Goal: Task Accomplishment & Management: Manage account settings

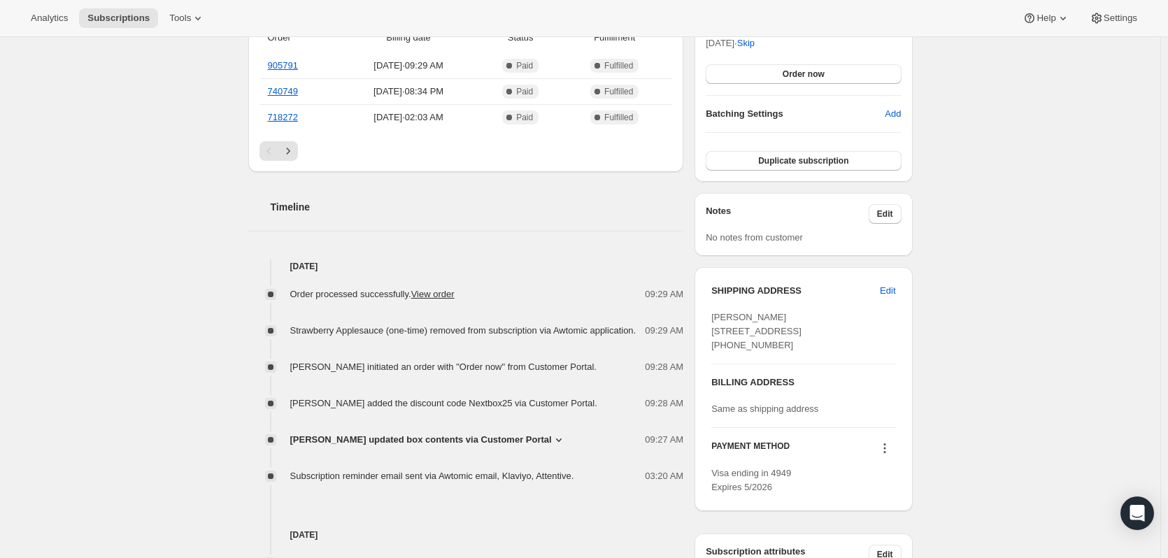
scroll to position [420, 0]
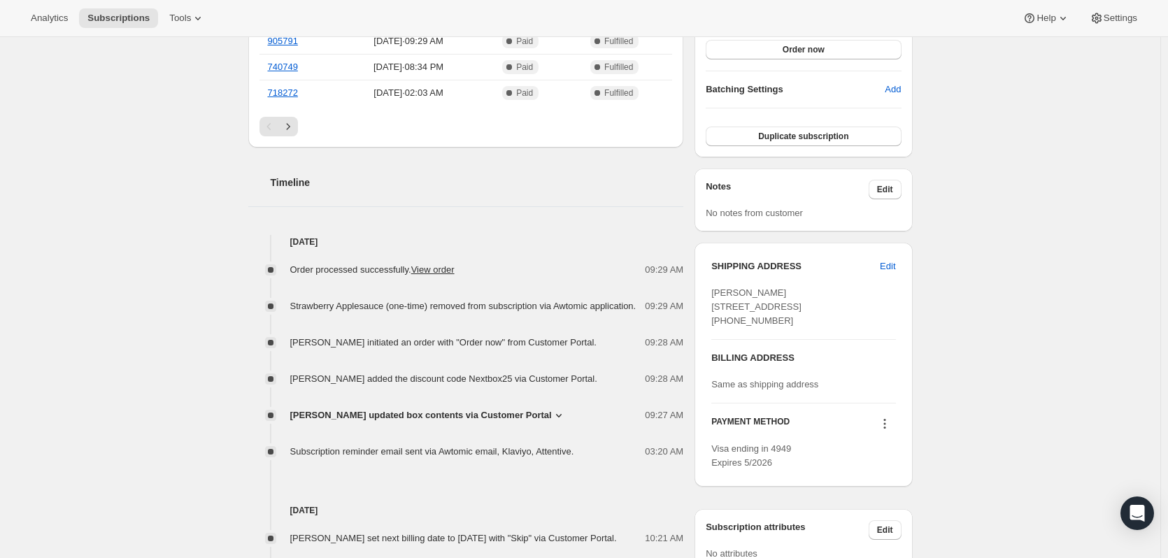
click at [415, 411] on span "Tricia Gandela updated box contents via Customer Portal" at bounding box center [421, 415] width 262 height 14
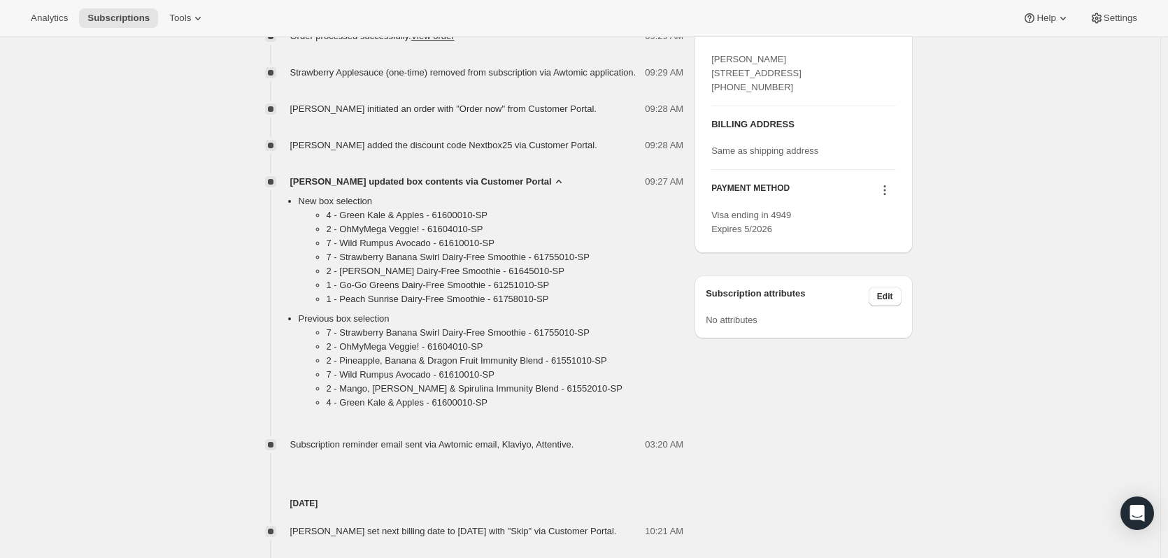
scroll to position [583, 0]
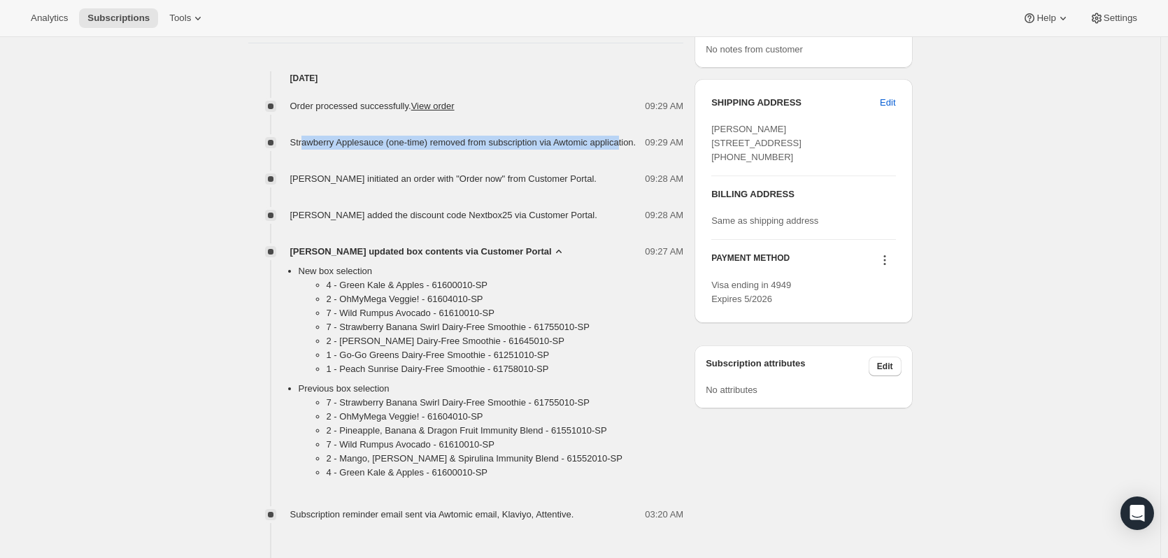
drag, startPoint x: 305, startPoint y: 145, endPoint x: 618, endPoint y: 143, distance: 312.7
click at [620, 143] on span "Strawberry Applesauce (one-time) removed from subscription via Awtomic applicat…" at bounding box center [463, 142] width 346 height 10
click at [521, 141] on span "Strawberry Applesauce (one-time) removed from subscription via Awtomic applicat…" at bounding box center [463, 142] width 346 height 10
click at [204, 148] on div "Subscription #4989550674. This page is ready Subscription #4989550674 Success R…" at bounding box center [580, 265] width 1160 height 1623
drag, startPoint x: 292, startPoint y: 142, endPoint x: 649, endPoint y: 139, distance: 356.7
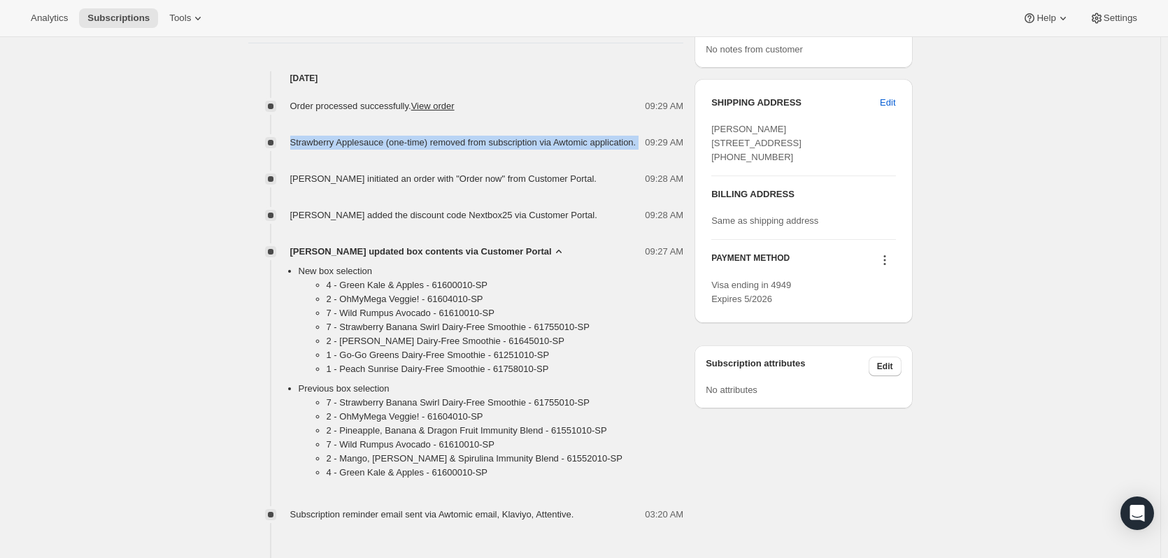
click at [649, 139] on div "Strawberry Applesauce (one-time) removed from subscription via Awtomic applicat…" at bounding box center [466, 143] width 436 height 14
copy span "Strawberry Applesauce (one-time) removed from subscription via Awtomic applicat…"
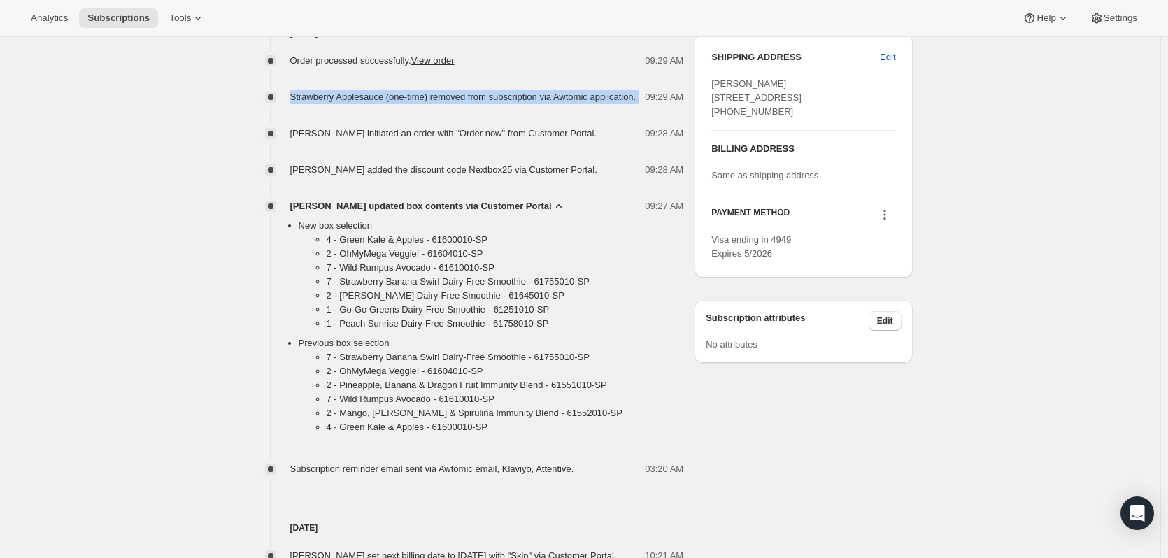
scroll to position [653, 0]
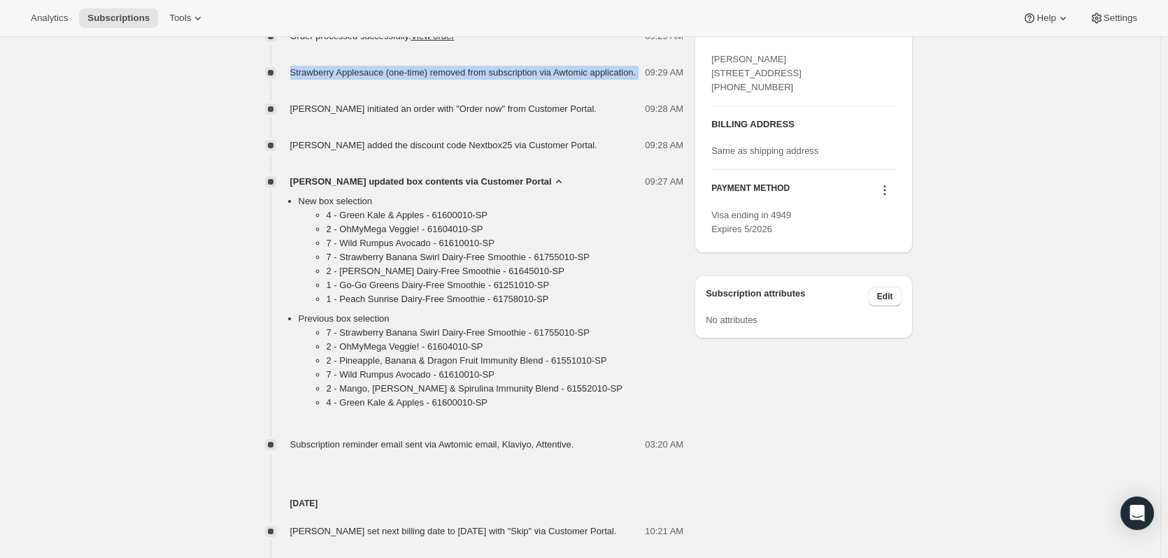
copy span "Strawberry Applesauce (one-time) removed from subscription via Awtomic applicat…"
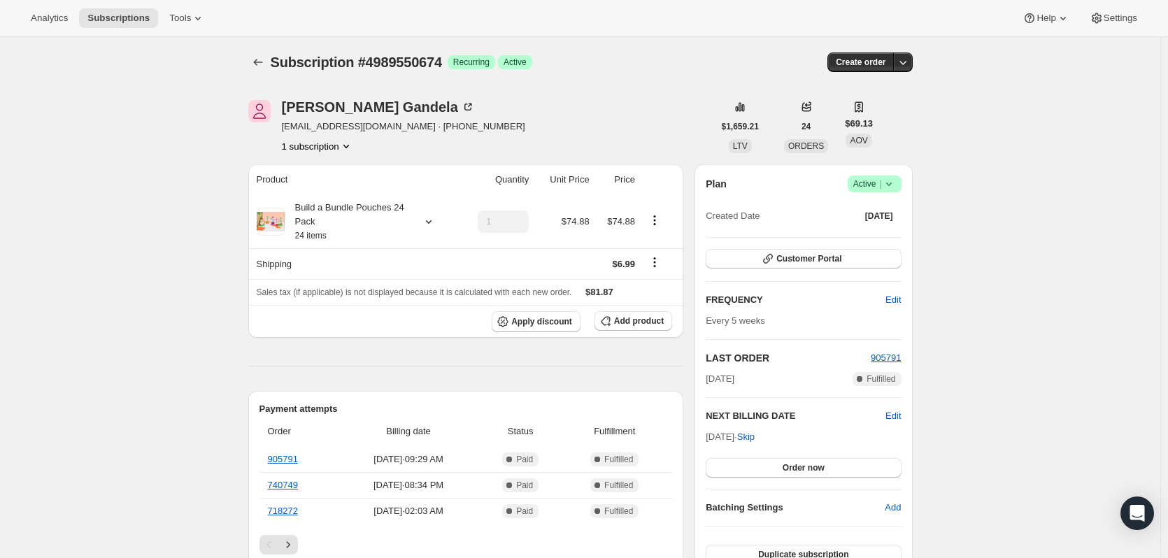
scroll to position [0, 0]
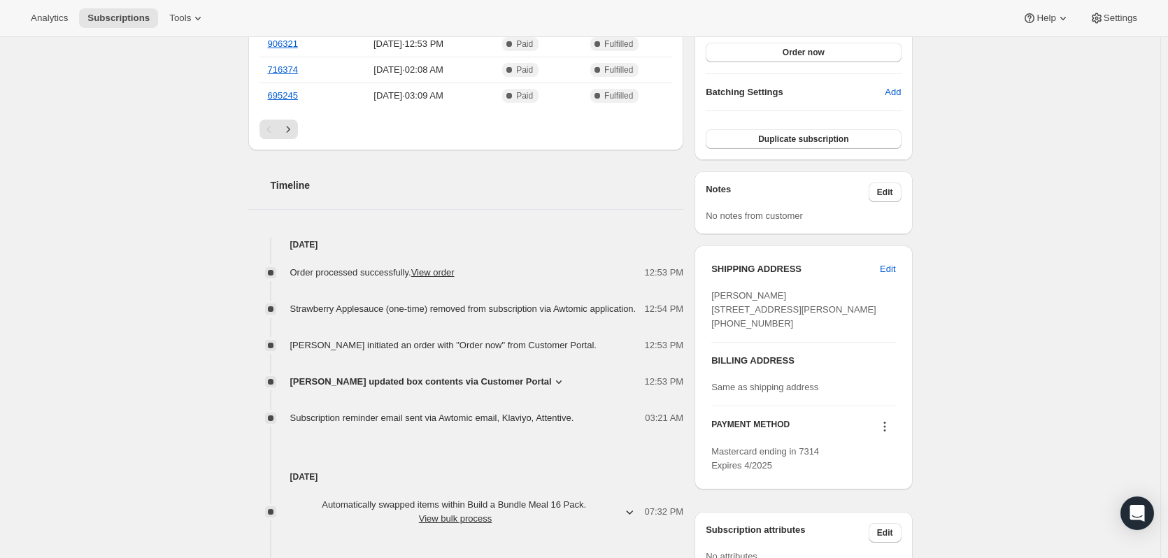
scroll to position [420, 0]
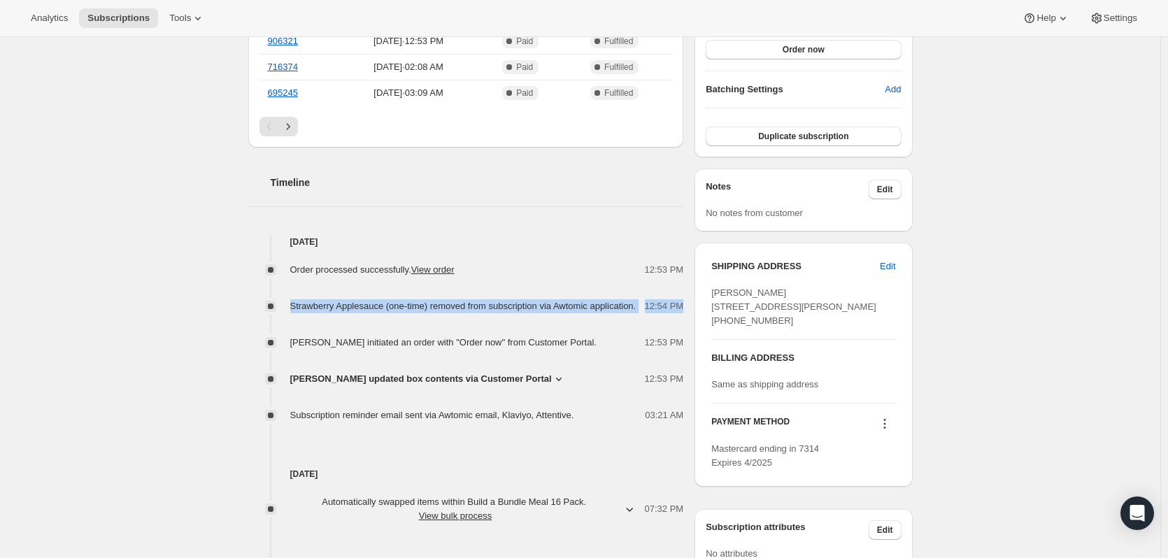
drag, startPoint x: 290, startPoint y: 304, endPoint x: 687, endPoint y: 302, distance: 397.3
click at [684, 302] on div "Strawberry Applesauce (one-time) removed from subscription via Awtomic applicat…" at bounding box center [466, 306] width 436 height 14
click at [169, 306] on div "Subscription #4786126930. This page is ready Subscription #4786126930 Success R…" at bounding box center [580, 322] width 1160 height 1411
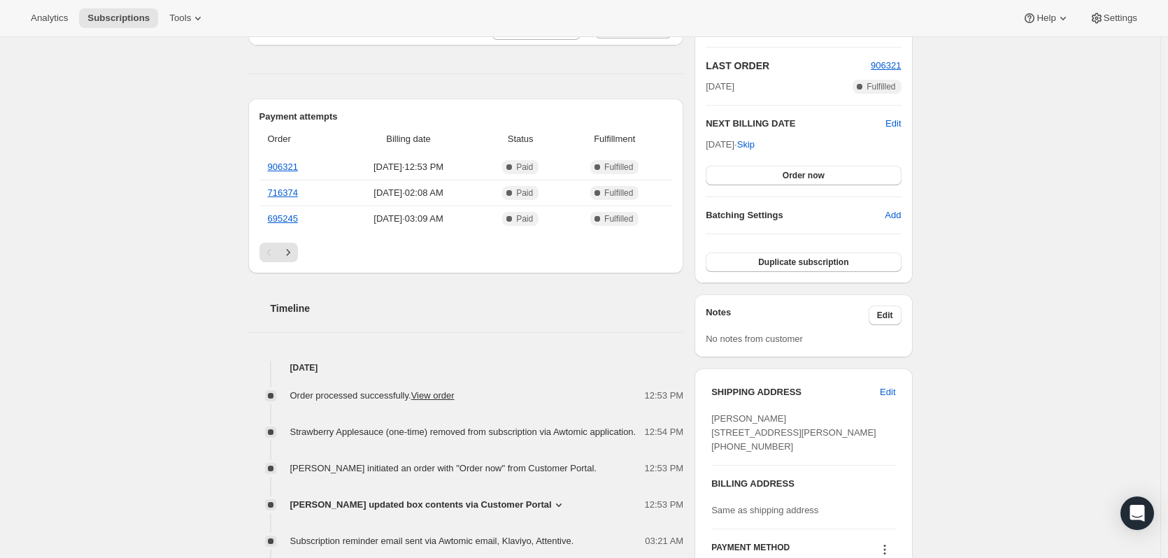
scroll to position [280, 0]
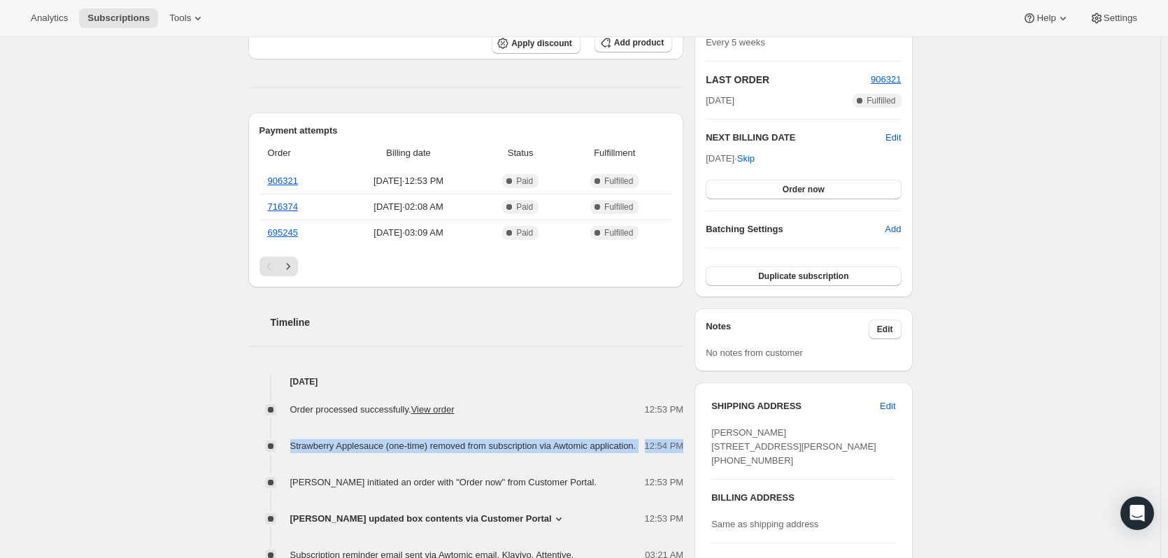
drag, startPoint x: 292, startPoint y: 445, endPoint x: 687, endPoint y: 448, distance: 395.2
click at [684, 448] on div "Strawberry Applesauce (one-time) removed from subscription via Awtomic applicat…" at bounding box center [466, 446] width 436 height 14
copy div "Strawberry Applesauce (one-time) removed from subscription via Awtomic applicat…"
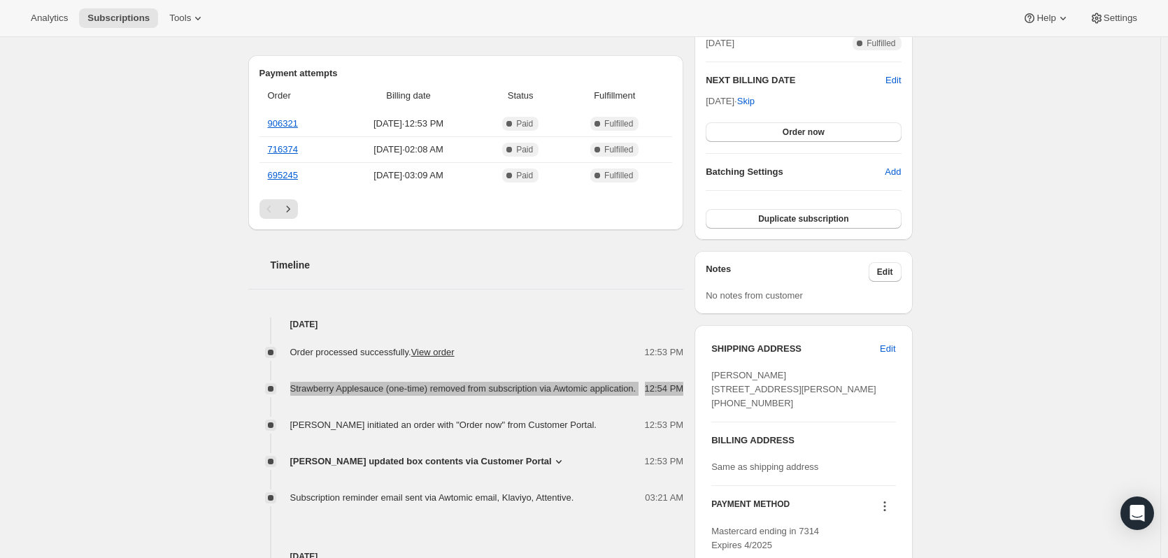
scroll to position [350, 0]
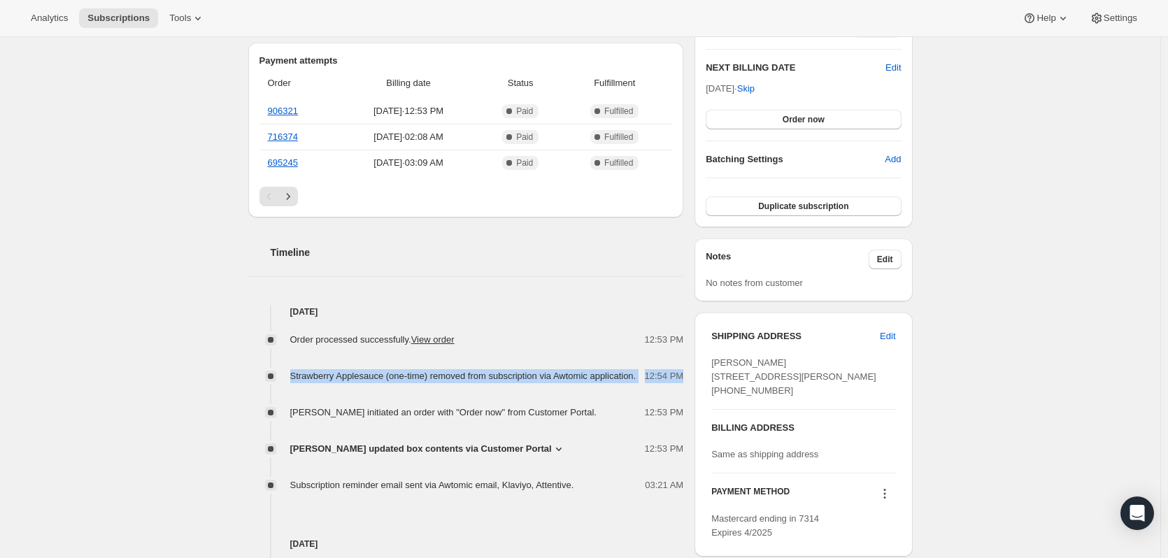
click at [171, 225] on div "Subscription #4786126930. This page is ready Subscription #4786126930 Success R…" at bounding box center [580, 392] width 1160 height 1411
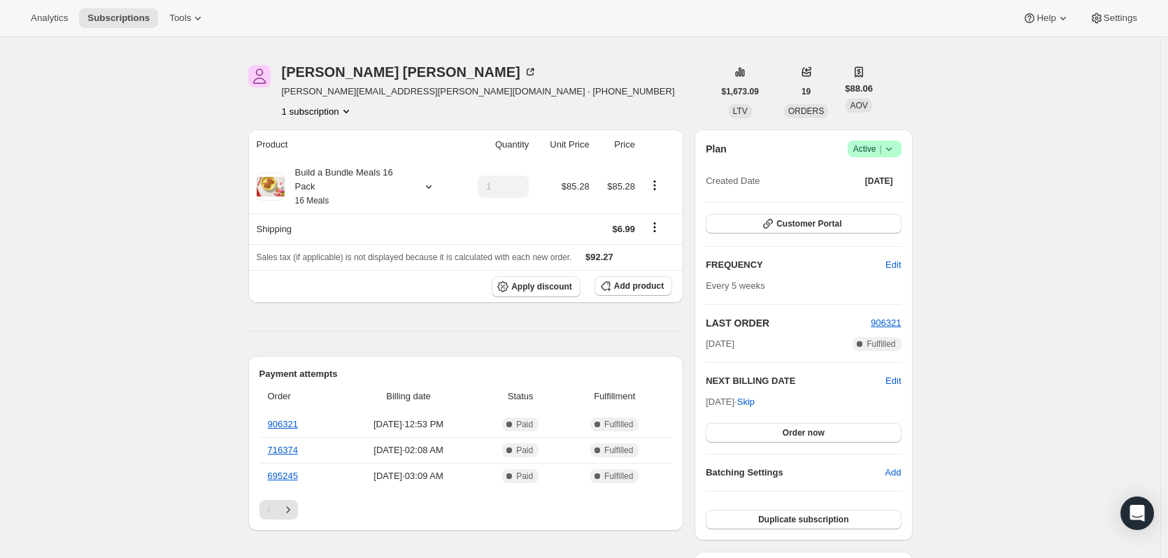
scroll to position [0, 0]
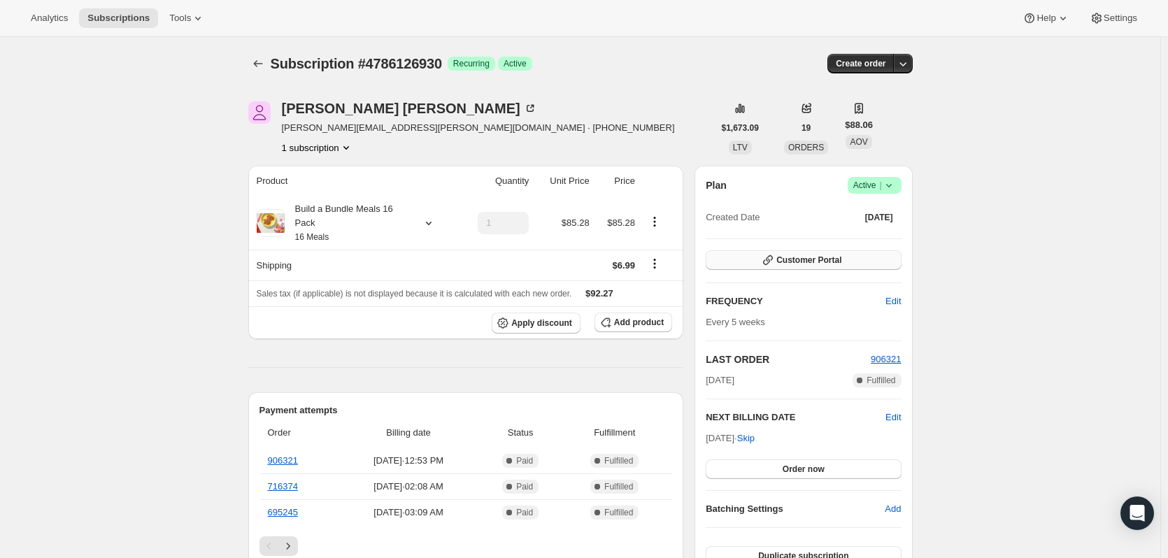
click at [811, 255] on span "Customer Portal" at bounding box center [808, 260] width 65 height 11
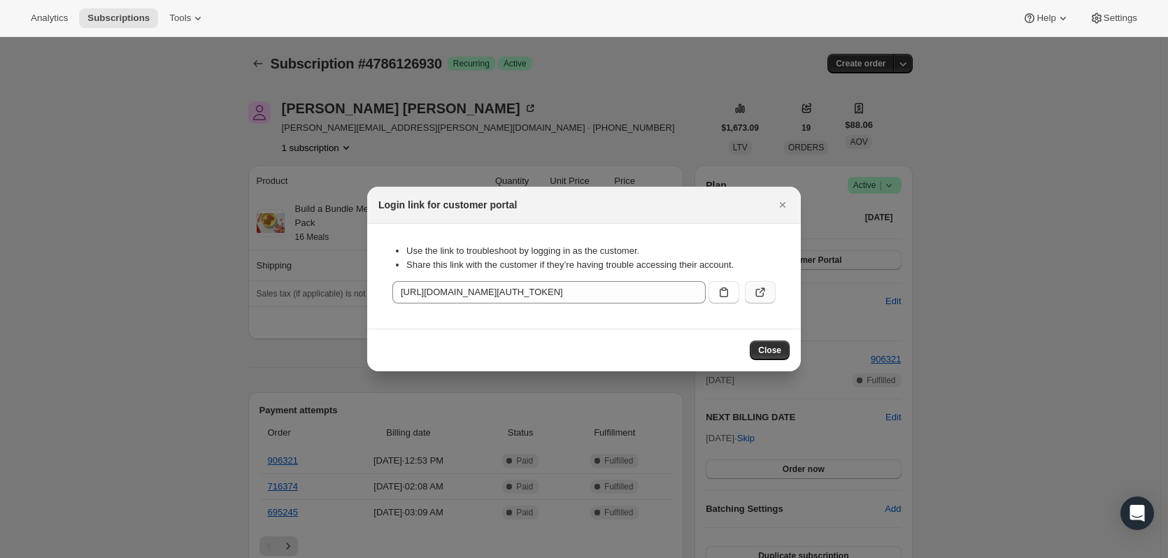
click at [764, 288] on icon ":rc0:" at bounding box center [760, 292] width 14 height 14
click at [767, 350] on span "Close" at bounding box center [769, 350] width 23 height 11
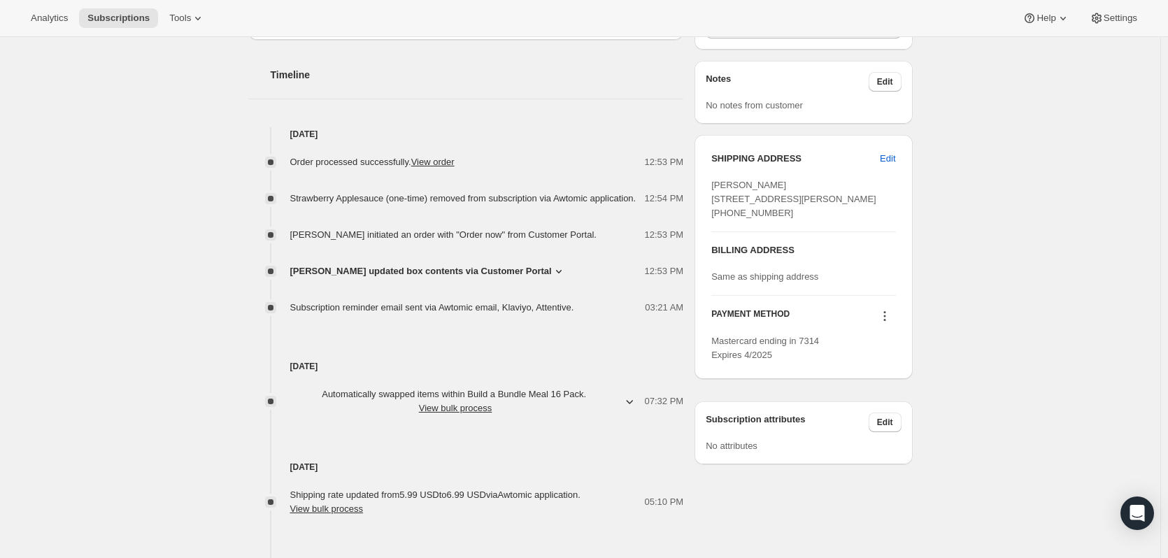
scroll to position [629, 0]
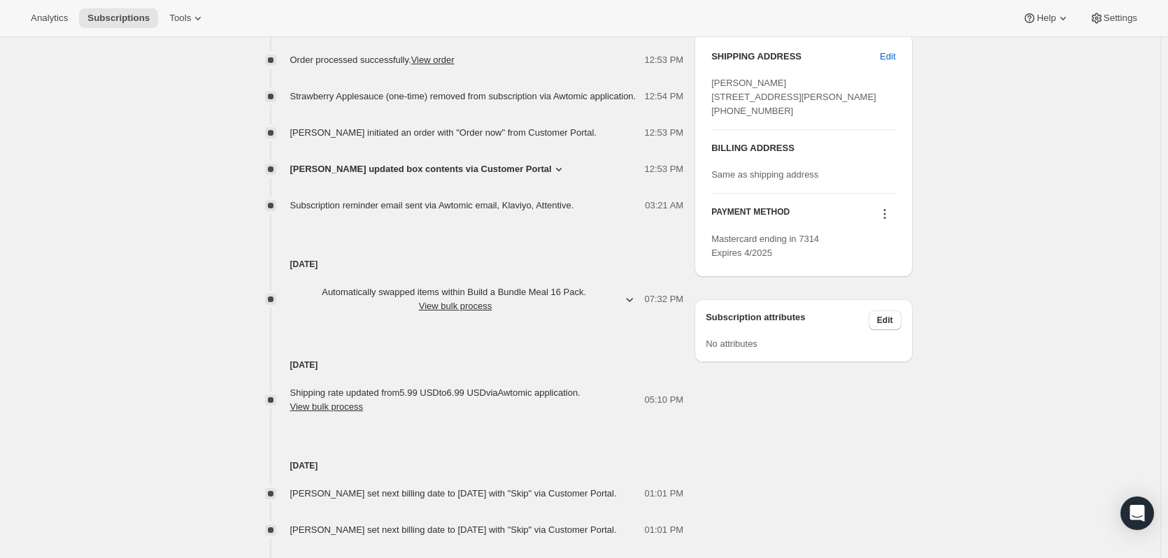
click at [621, 294] on span "Automatically swapped items within Build a Bundle Meal 16 Pack . View bulk proc…" at bounding box center [455, 299] width 331 height 28
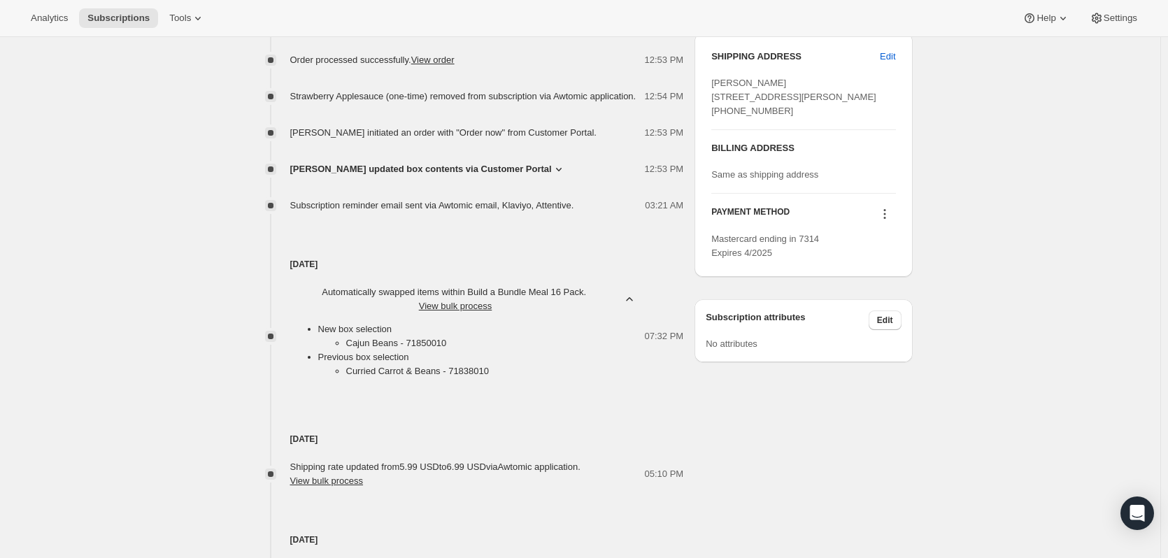
click at [556, 168] on icon at bounding box center [559, 169] width 6 height 3
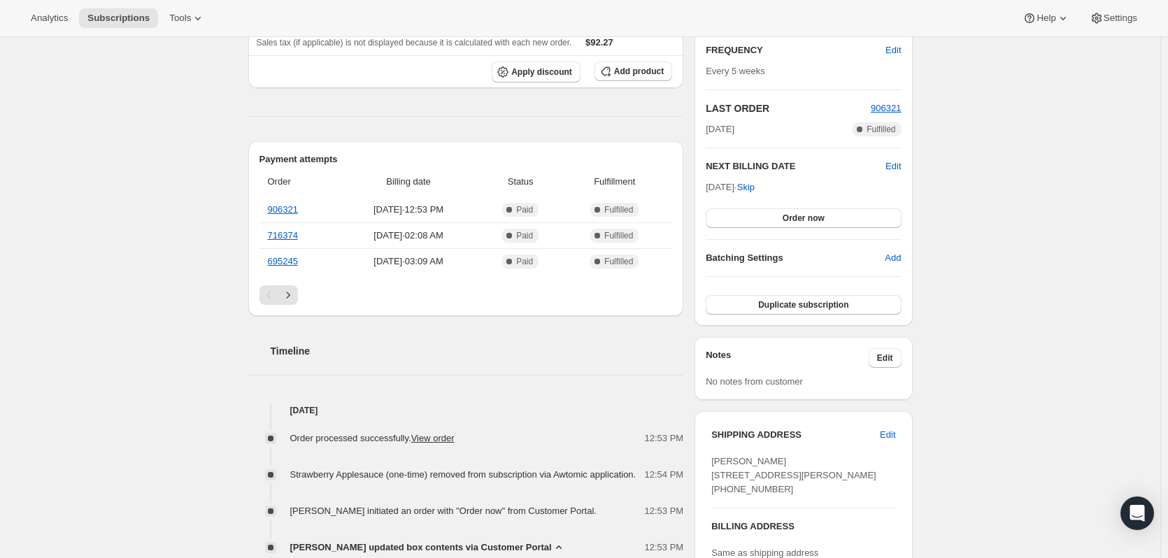
scroll to position [0, 0]
